Goal: Information Seeking & Learning: Learn about a topic

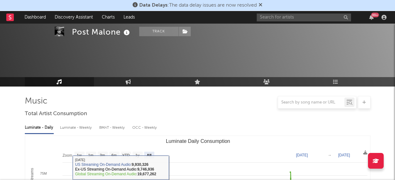
select select "All"
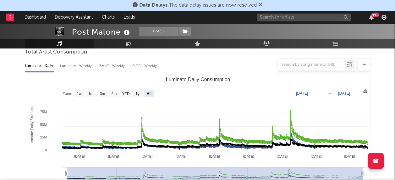
scroll to position [52, 0]
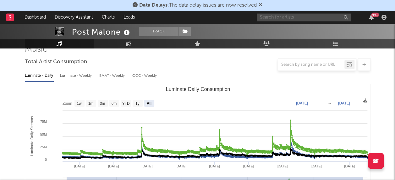
click at [268, 16] on input "text" at bounding box center [304, 18] width 94 height 8
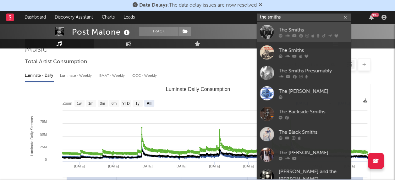
type input "the smiths"
click at [266, 29] on div at bounding box center [267, 32] width 14 height 14
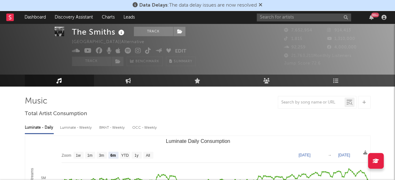
scroll to position [63, 0]
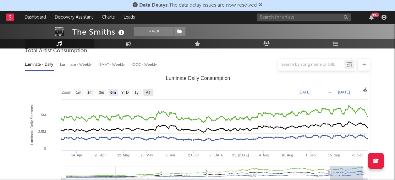
click at [150, 92] on rect "Luminate Daily Consumption" at bounding box center [148, 92] width 10 height 7
select select "All"
type input "[DATE]"
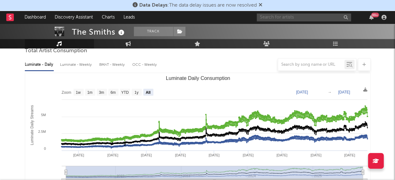
click at [289, 16] on input "text" at bounding box center [304, 18] width 94 height 8
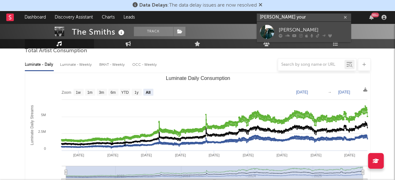
type input "[PERSON_NAME] your"
click at [269, 31] on div at bounding box center [267, 32] width 14 height 14
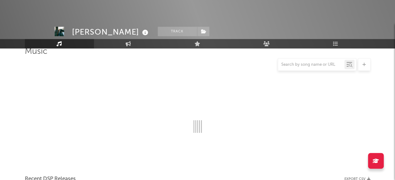
scroll to position [63, 0]
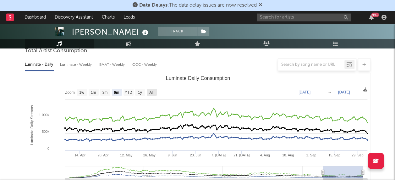
click at [151, 91] on text "All" at bounding box center [151, 92] width 4 height 4
select select "All"
type input "[DATE]"
